Goal: Information Seeking & Learning: Compare options

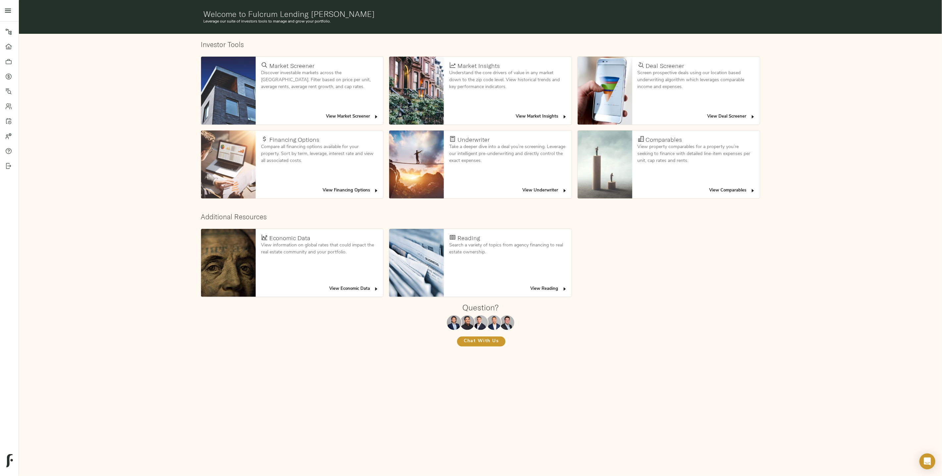
click at [635, 117] on span "View Deal Screener" at bounding box center [731, 117] width 48 height 8
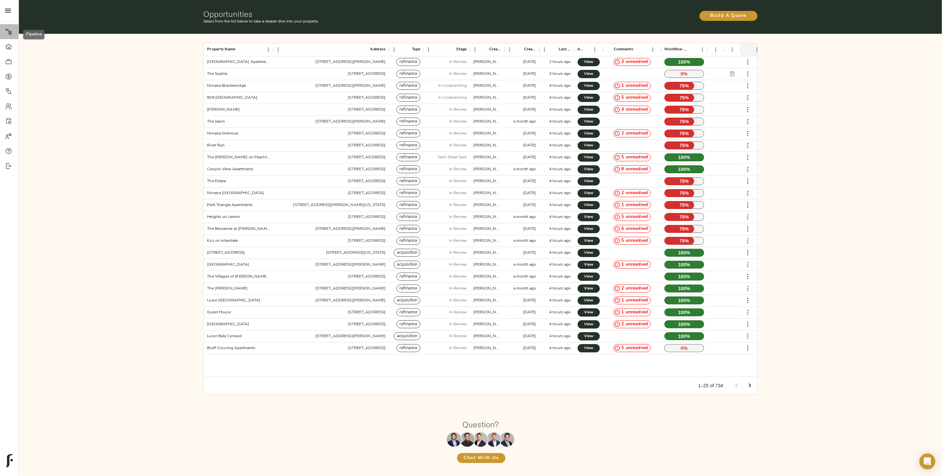
click at [8, 35] on link "Pipeline" at bounding box center [9, 31] width 19 height 15
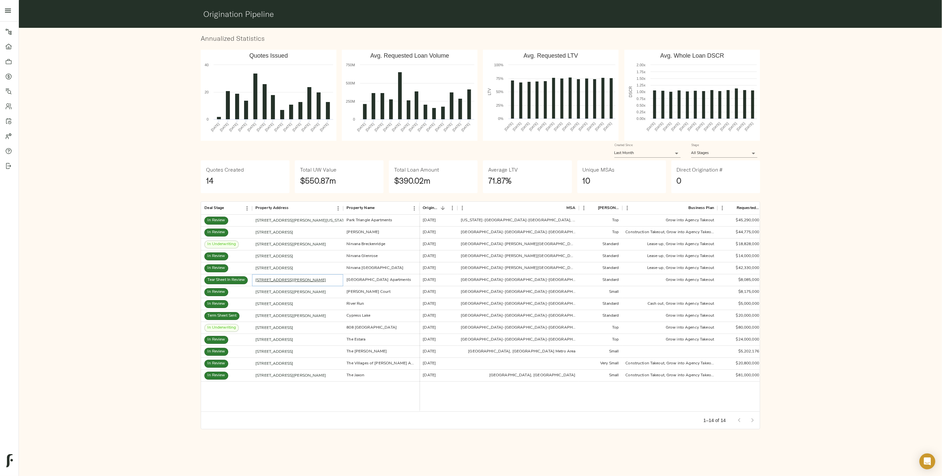
click at [296, 281] on link "155 Plez Morgan, Montgomery, TX 77356" at bounding box center [290, 280] width 71 height 4
click at [291, 315] on link "555 Butterfield Rd, Houston, TX 77090" at bounding box center [290, 316] width 71 height 4
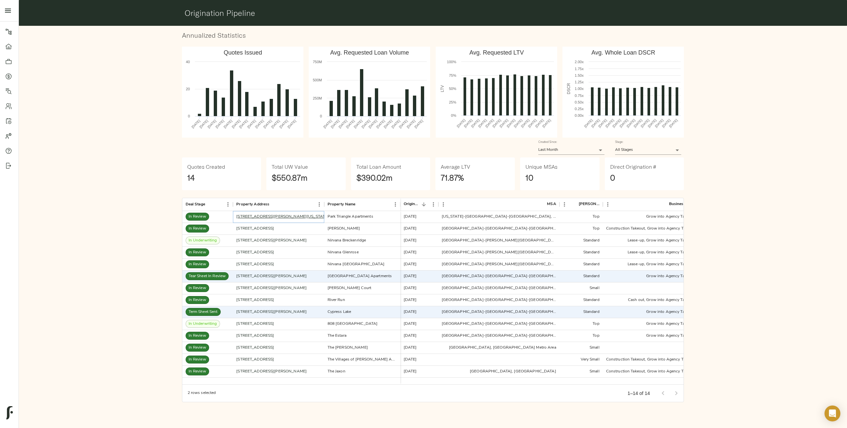
click at [279, 215] on link "1375 Kenyon St NW, Washington, DC 20010" at bounding box center [282, 217] width 92 height 4
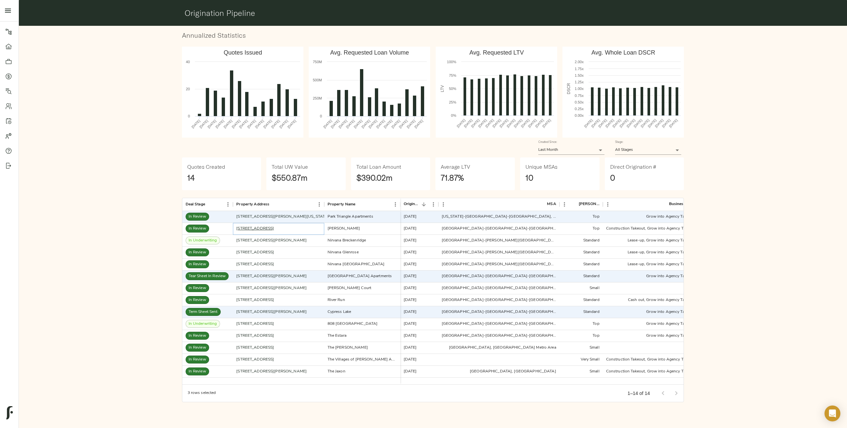
click at [274, 230] on link "[STREET_ADDRESS]" at bounding box center [255, 229] width 38 height 4
click at [278, 242] on link "5530 Old Dixie Hwy, Forest Park, GA 30297" at bounding box center [271, 241] width 71 height 4
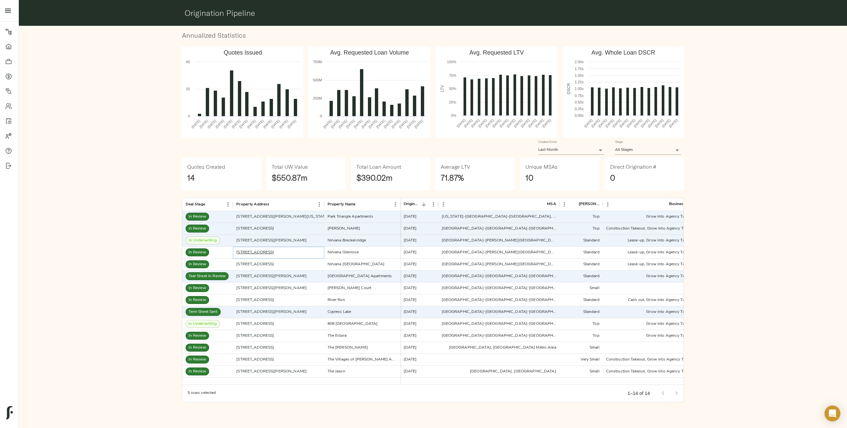
click at [274, 252] on link "50 Mount Zion Rd, Atlanta, GA 30354" at bounding box center [255, 253] width 38 height 4
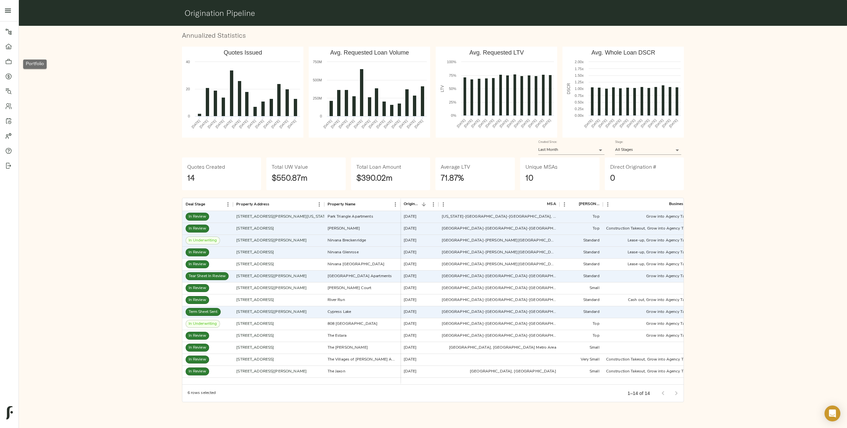
click at [9, 62] on icon at bounding box center [8, 61] width 7 height 7
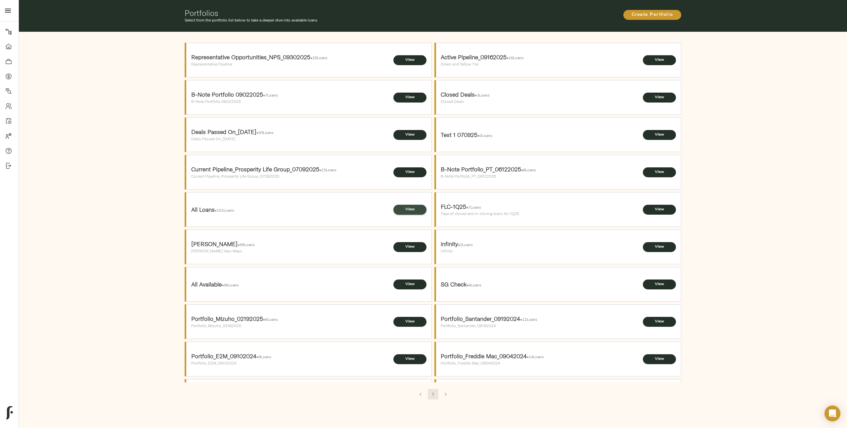
click at [409, 211] on span "View" at bounding box center [410, 209] width 20 height 7
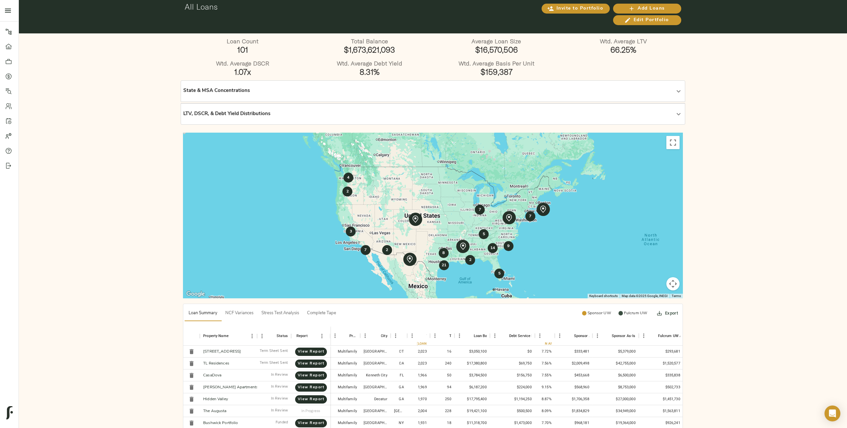
scroll to position [6, 0]
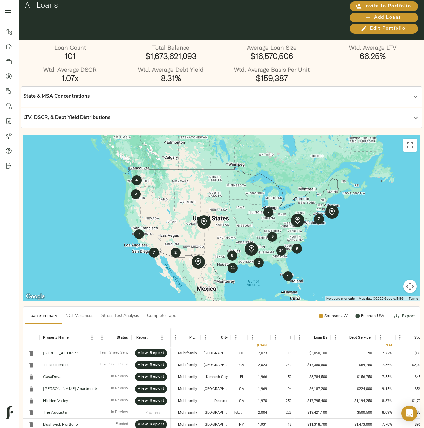
click at [5, 183] on div "Pipeline Dashboard Portfolio Quotes Search Users Activity Account Help Sign Out" at bounding box center [9, 214] width 19 height 428
click at [133, 67] on h4 "Wtd. Average Debt Yield" at bounding box center [171, 69] width 98 height 7
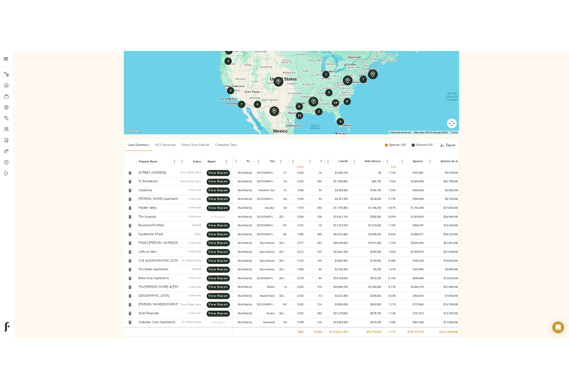
scroll to position [179, 0]
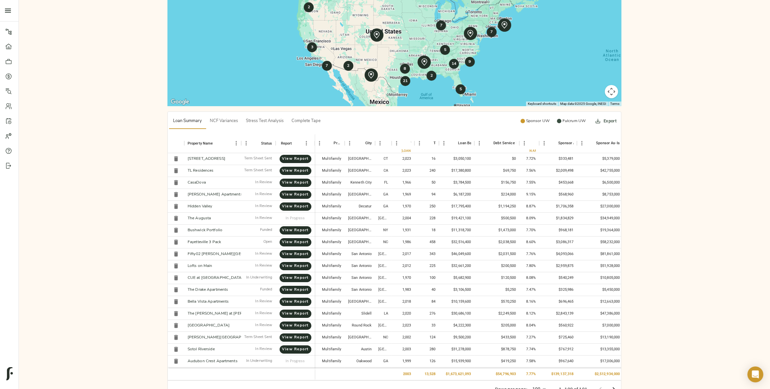
click at [635, 277] on div "Loan Count 101 Total Balance $1,673,621,093 Average Loan Size $16,570,506 Wtd. …" at bounding box center [394, 132] width 751 height 547
click at [635, 224] on div "Loan Count 101 Total Balance $1,673,621,093 Average Loan Size $16,570,506 Wtd. …" at bounding box center [394, 132] width 751 height 547
click at [635, 43] on div "Loan Count 101 Total Balance $1,673,621,093 Average Loan Size $16,570,506 Wtd. …" at bounding box center [394, 132] width 751 height 547
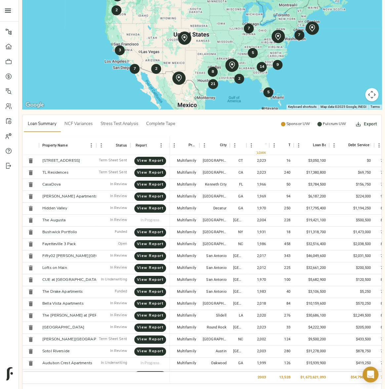
click at [10, 205] on div "Pipeline Dashboard Portfolio Quotes Search Users Activity Account Help Sign Out" at bounding box center [9, 194] width 19 height 389
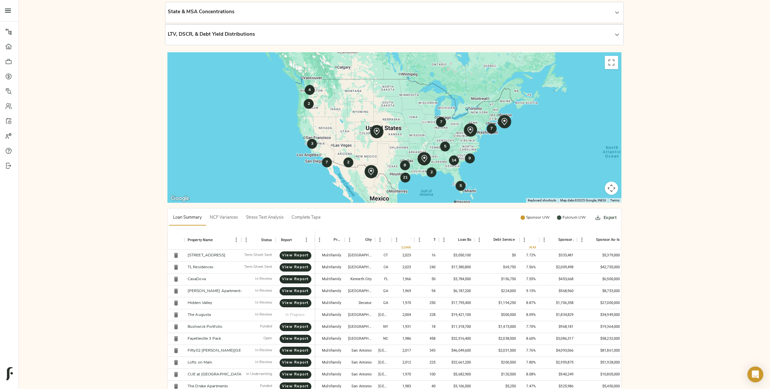
scroll to position [0, 0]
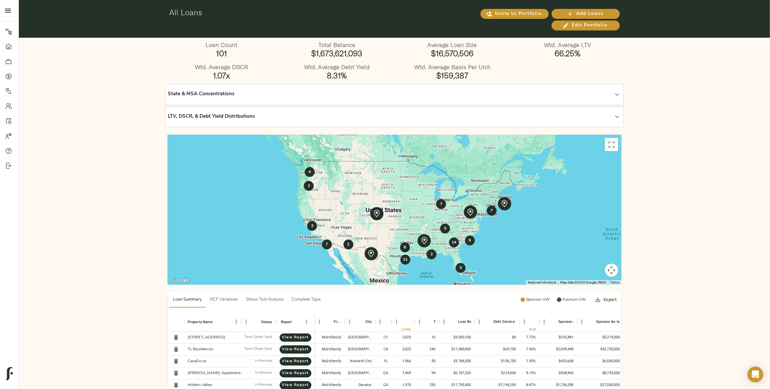
click at [10, 12] on icon "open drawer" at bounding box center [8, 11] width 8 height 8
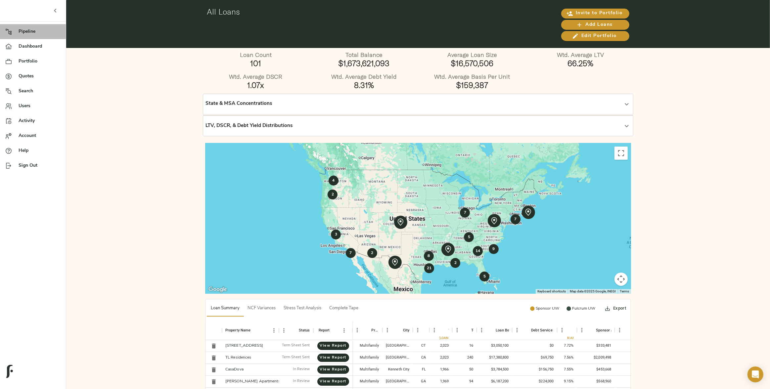
click at [28, 29] on span "Pipeline" at bounding box center [40, 31] width 42 height 7
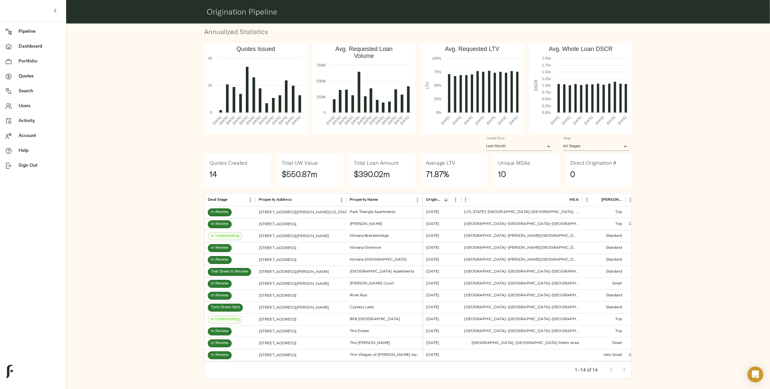
click at [53, 10] on icon "button" at bounding box center [55, 11] width 8 height 8
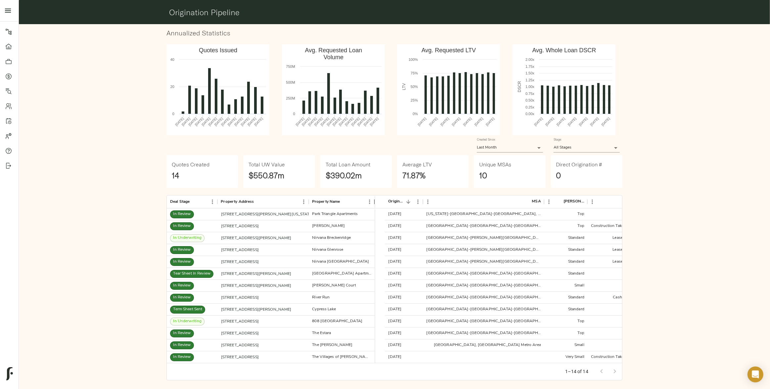
drag, startPoint x: 384, startPoint y: 203, endPoint x: 374, endPoint y: 203, distance: 10.3
click at [374, 203] on div "Property Name" at bounding box center [375, 202] width 8 height 13
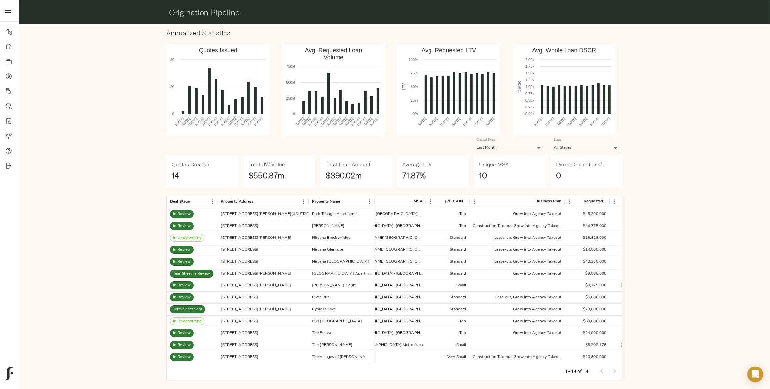
scroll to position [0, 109]
click at [635, 227] on div "Annualized Statistics Created with Highcharts 10.3.3 Quotes Issued Sep 2024 Oct…" at bounding box center [394, 205] width 757 height 366
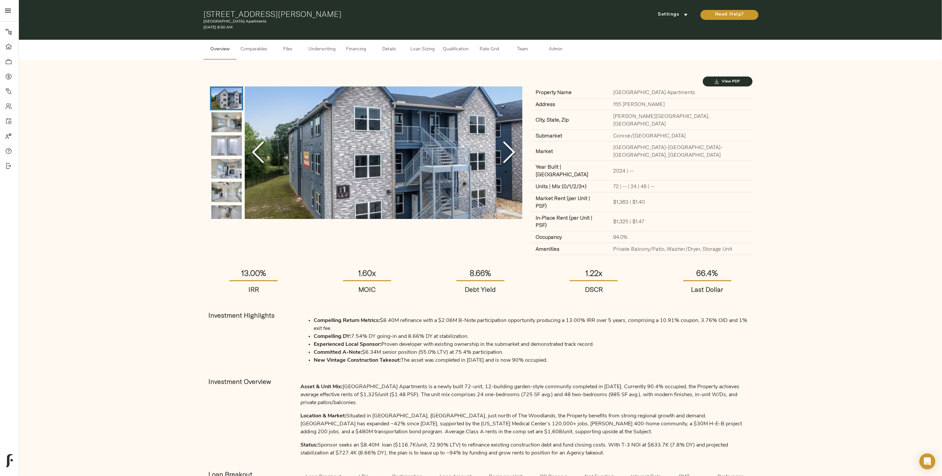
click at [250, 50] on span "Comparables" at bounding box center [253, 49] width 27 height 8
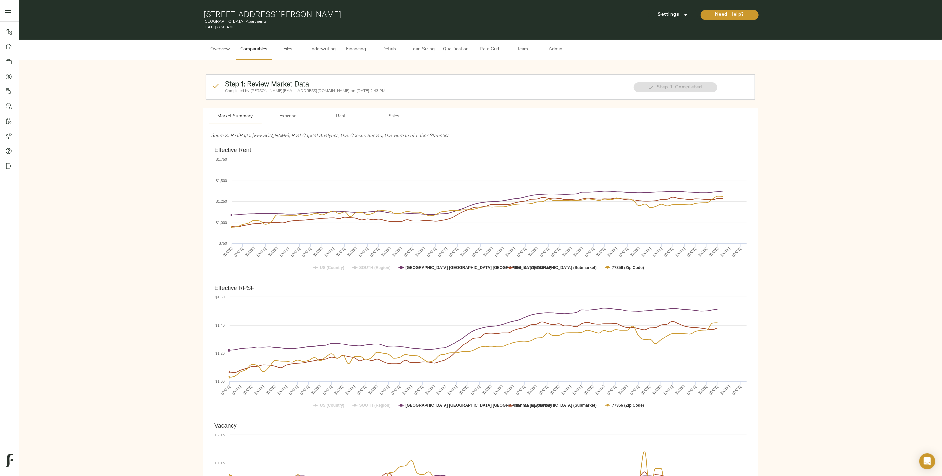
click at [294, 119] on span "Expense" at bounding box center [288, 116] width 45 height 8
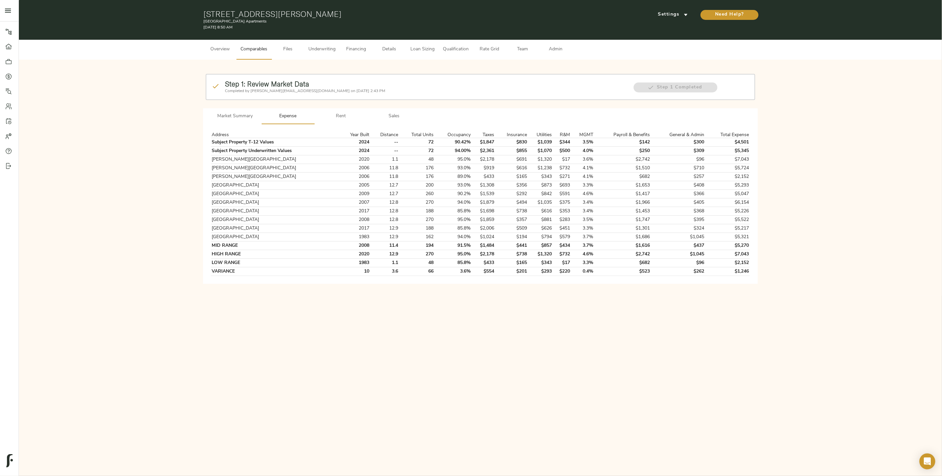
click at [343, 117] on span "Rent" at bounding box center [340, 116] width 45 height 8
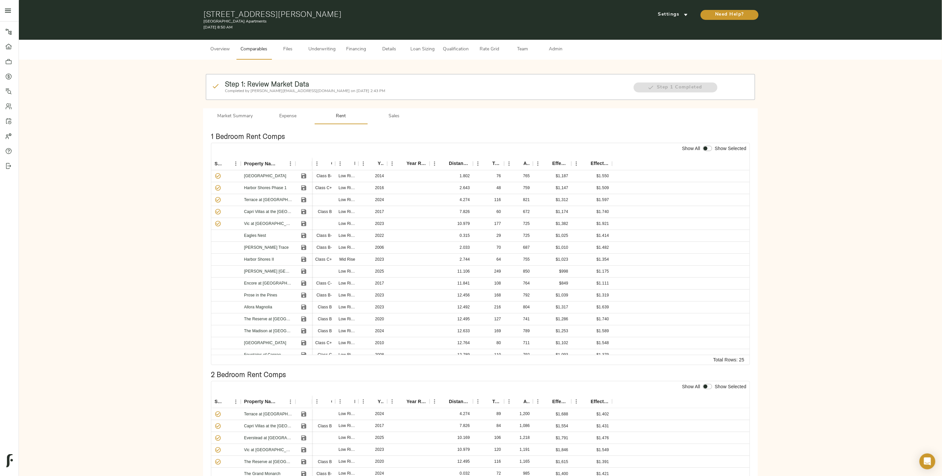
click at [390, 114] on span "Sales" at bounding box center [393, 116] width 45 height 8
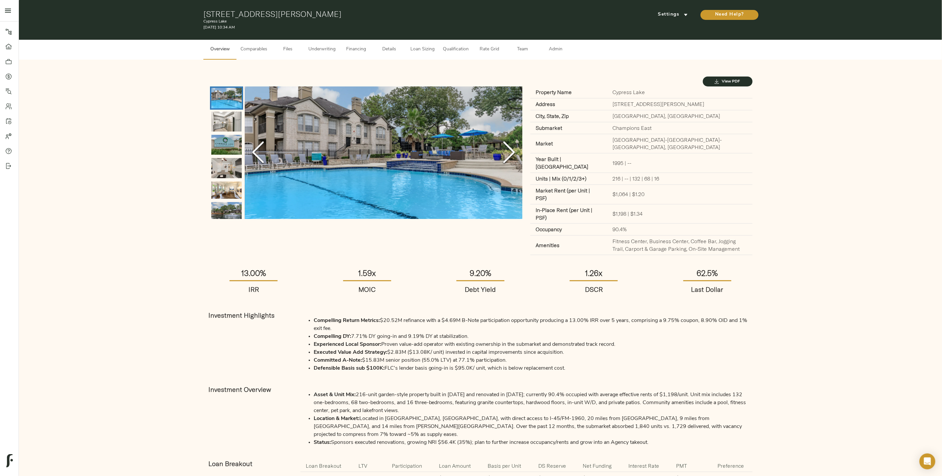
click at [252, 47] on span "Comparables" at bounding box center [253, 49] width 27 height 8
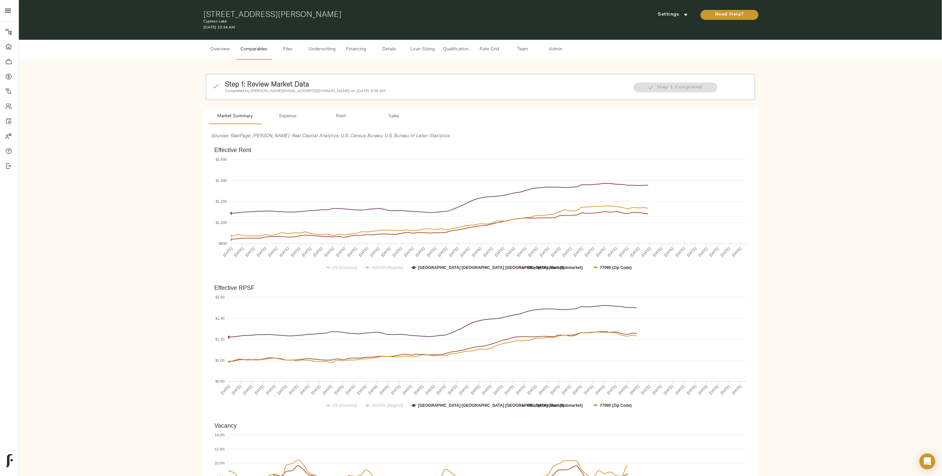
click at [343, 121] on button "Rent" at bounding box center [341, 116] width 53 height 16
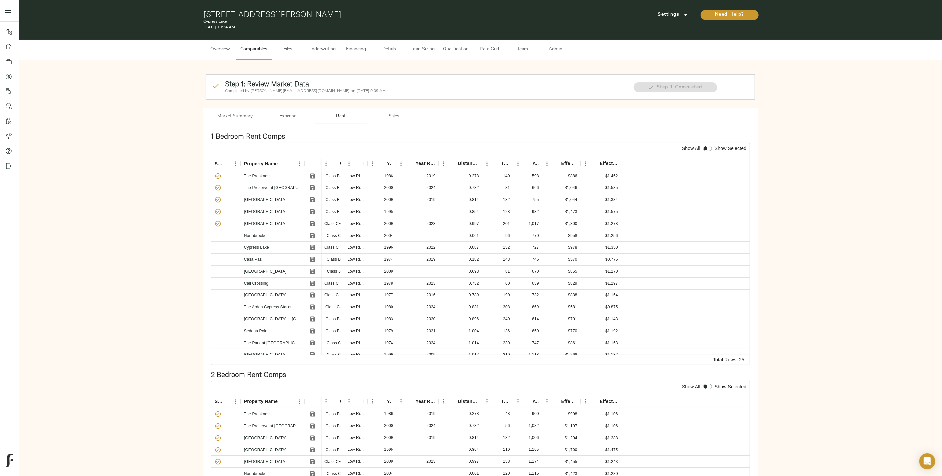
click at [401, 120] on button "Sales" at bounding box center [393, 116] width 53 height 16
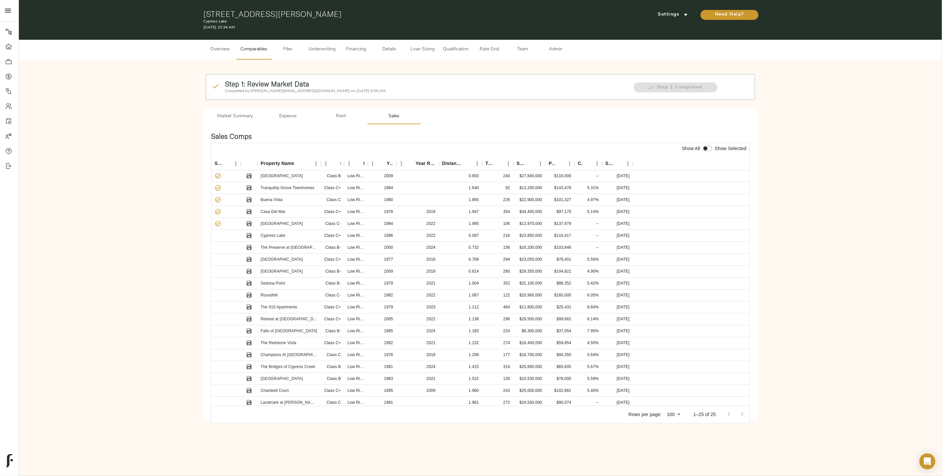
click at [290, 116] on span "Expense" at bounding box center [288, 116] width 45 height 8
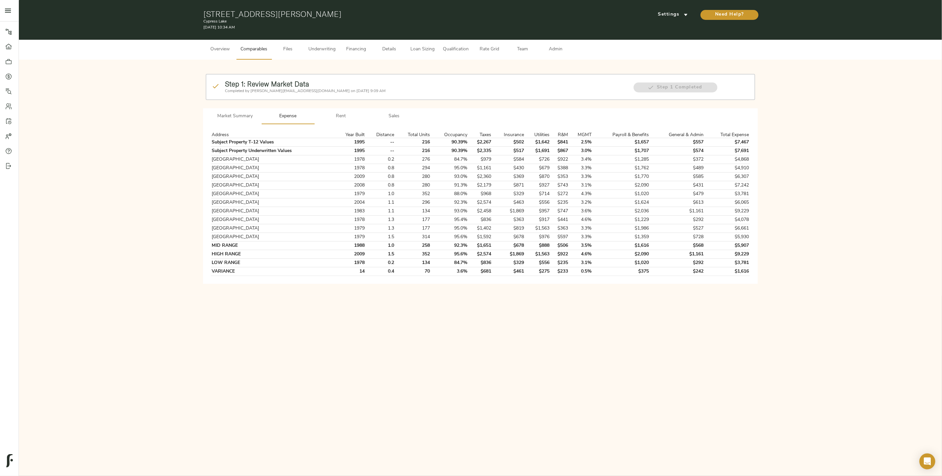
click at [246, 119] on span "Market Summary" at bounding box center [235, 116] width 45 height 8
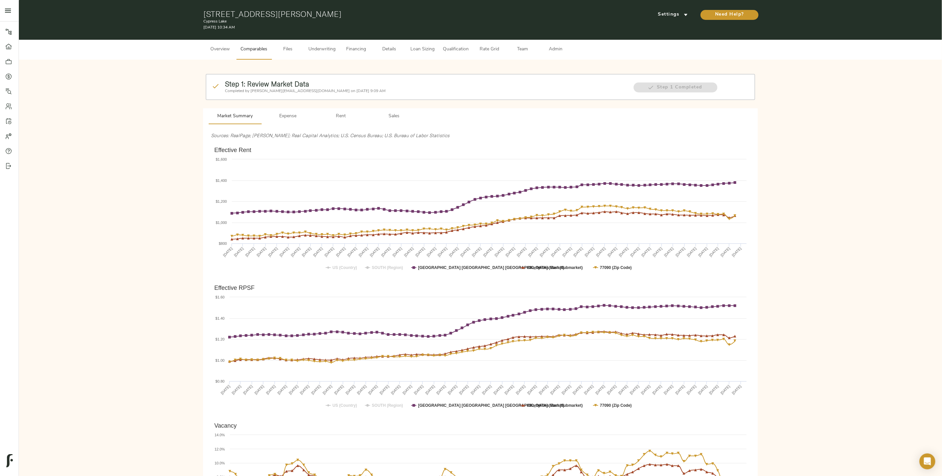
click at [287, 52] on span "Files" at bounding box center [287, 49] width 25 height 8
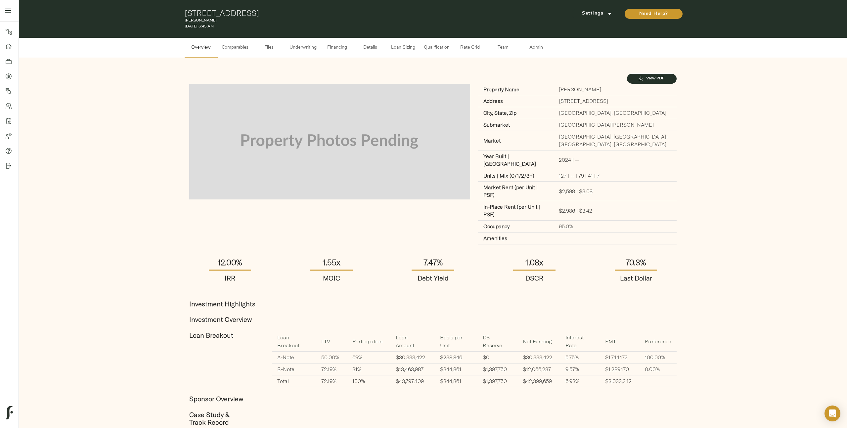
click at [236, 51] on span "Comparables" at bounding box center [235, 48] width 27 height 8
